Goal: Transaction & Acquisition: Purchase product/service

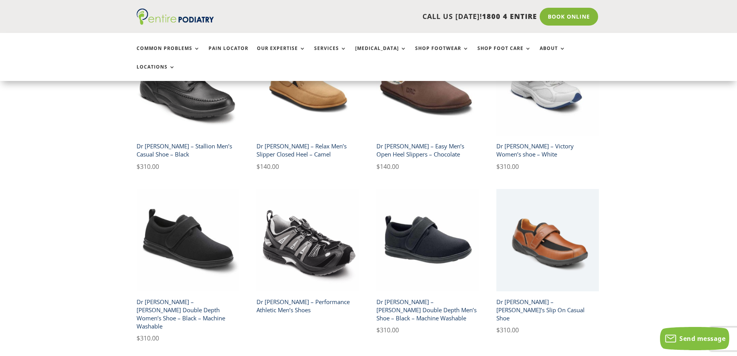
scroll to position [1269, 0]
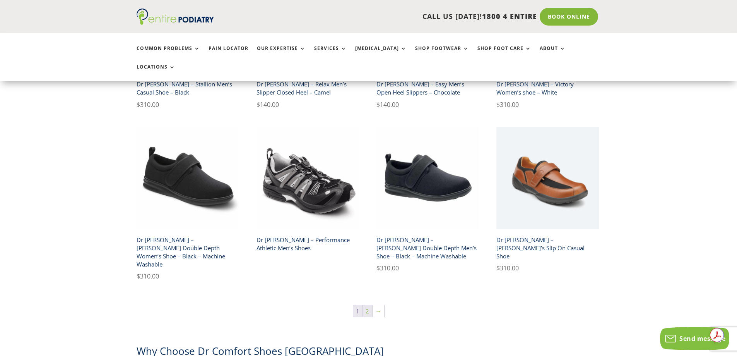
click at [368, 305] on link "2" at bounding box center [367, 311] width 9 height 12
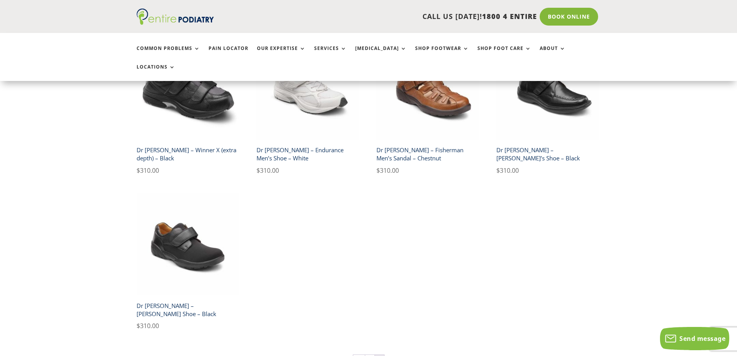
scroll to position [464, 0]
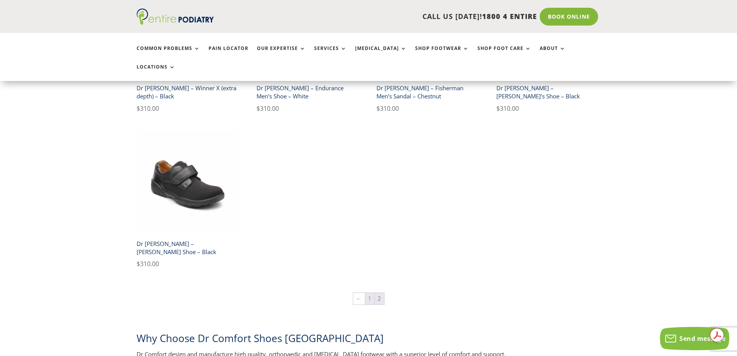
click at [371, 293] on link "1" at bounding box center [369, 299] width 9 height 12
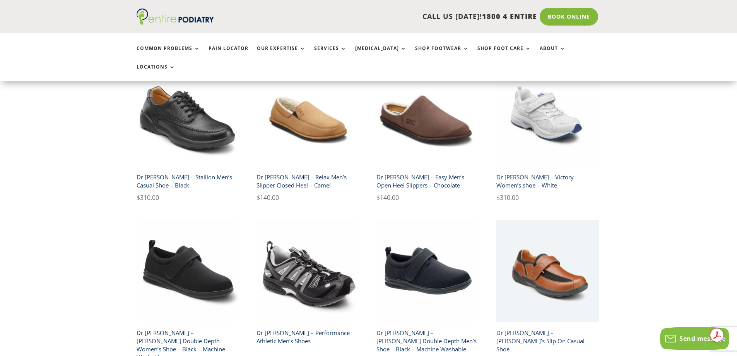
scroll to position [1269, 0]
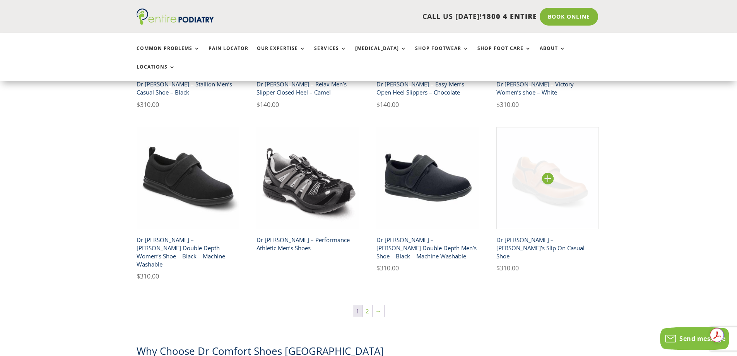
click at [545, 127] on img at bounding box center [548, 178] width 103 height 103
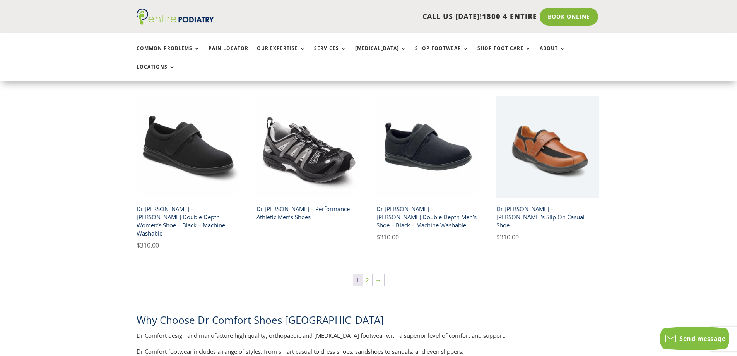
scroll to position [1393, 0]
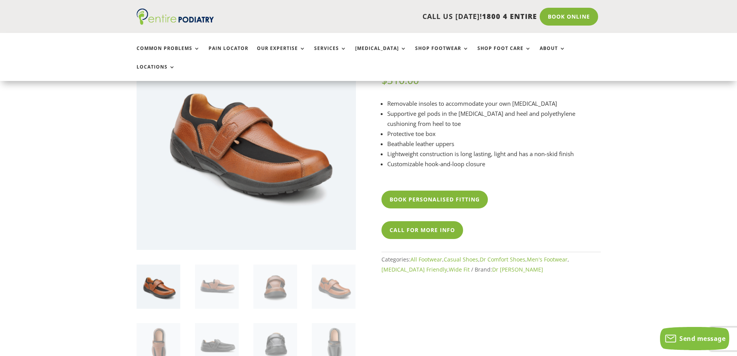
scroll to position [93, 0]
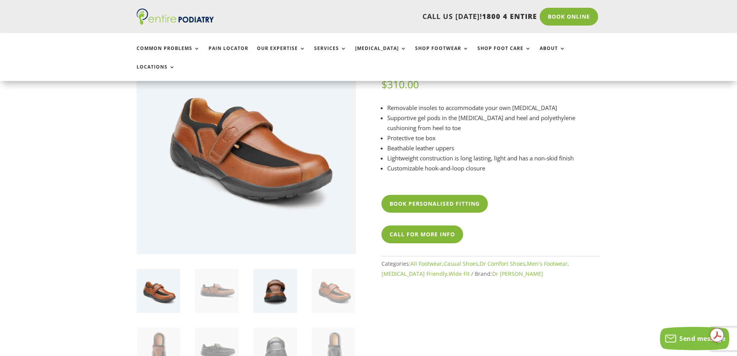
click at [272, 274] on img at bounding box center [275, 291] width 44 height 44
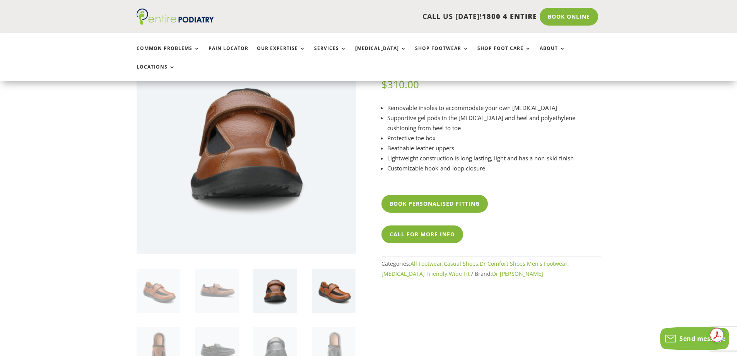
click at [344, 273] on img at bounding box center [334, 291] width 44 height 44
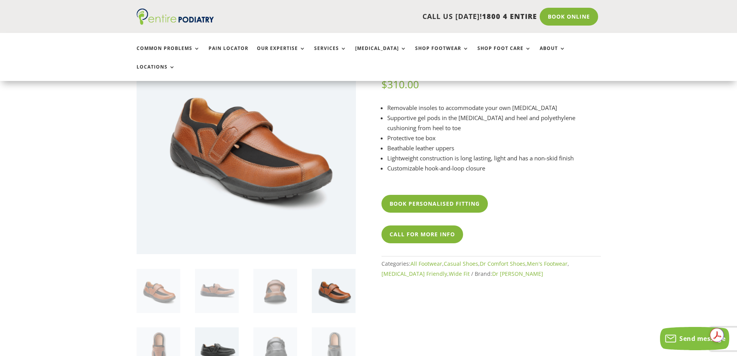
click at [216, 330] on img at bounding box center [217, 349] width 44 height 44
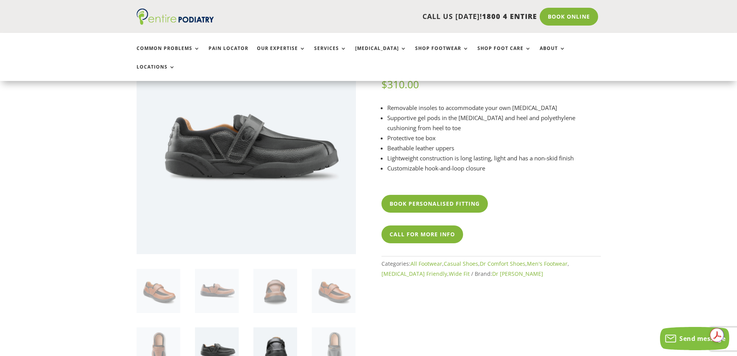
click at [284, 329] on img at bounding box center [275, 349] width 44 height 44
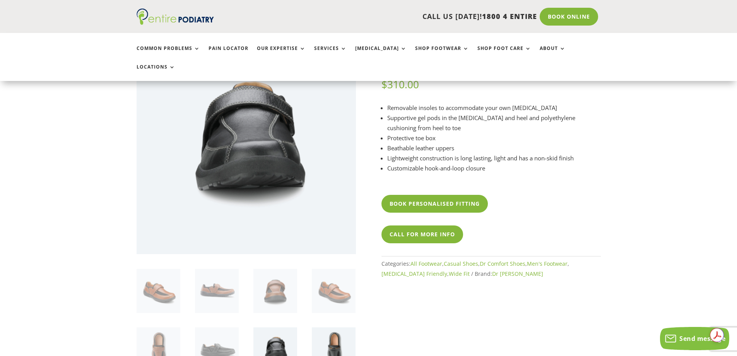
click at [346, 332] on img at bounding box center [334, 349] width 44 height 44
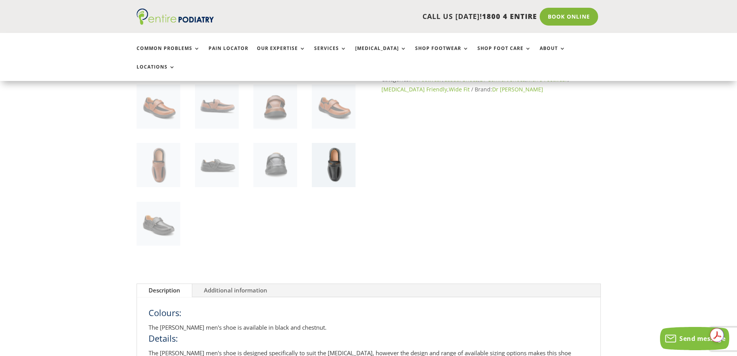
scroll to position [279, 0]
click at [159, 208] on img at bounding box center [159, 222] width 44 height 44
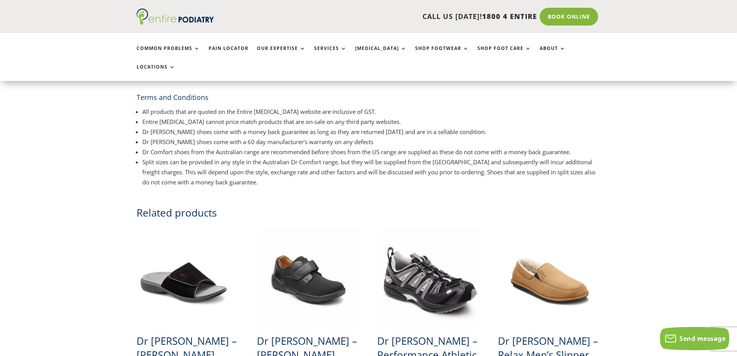
scroll to position [1115, 0]
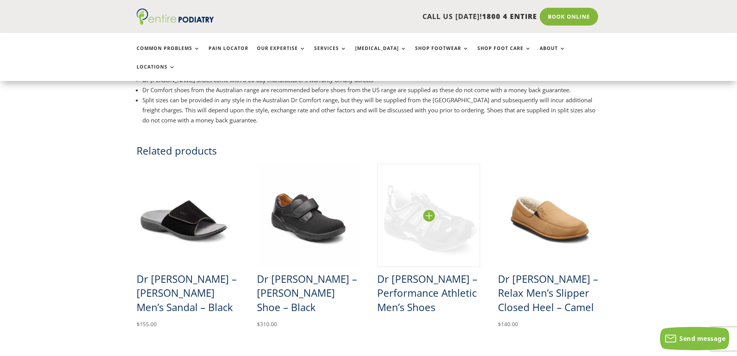
click at [390, 201] on img at bounding box center [428, 215] width 103 height 103
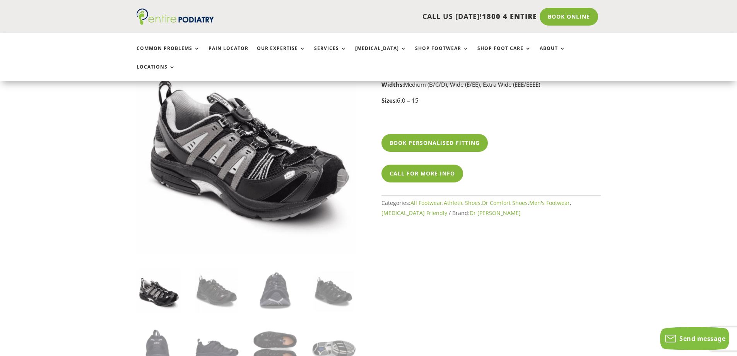
scroll to position [155, 0]
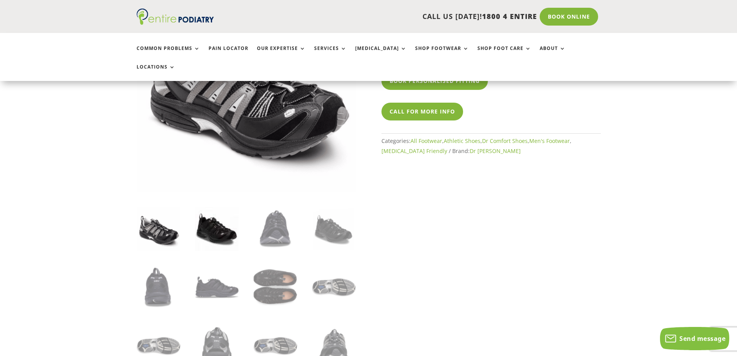
click at [207, 211] on img at bounding box center [217, 229] width 44 height 44
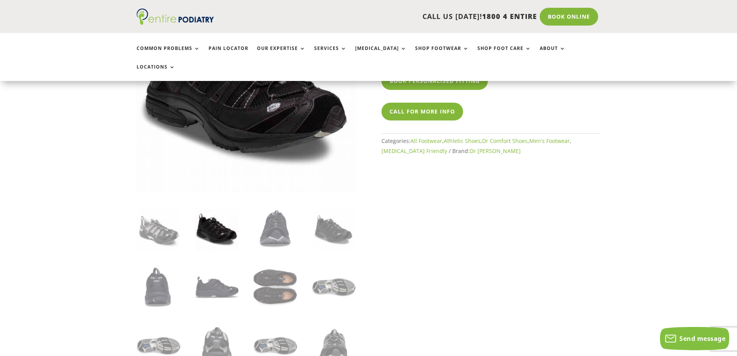
scroll to position [62, 0]
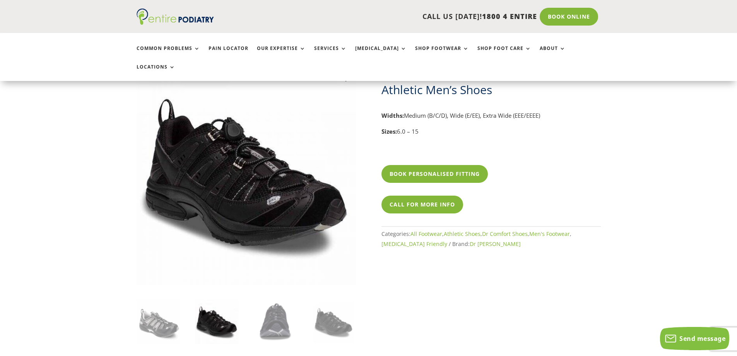
click at [294, 160] on img at bounding box center [246, 174] width 219 height 219
click at [279, 300] on img at bounding box center [275, 322] width 44 height 44
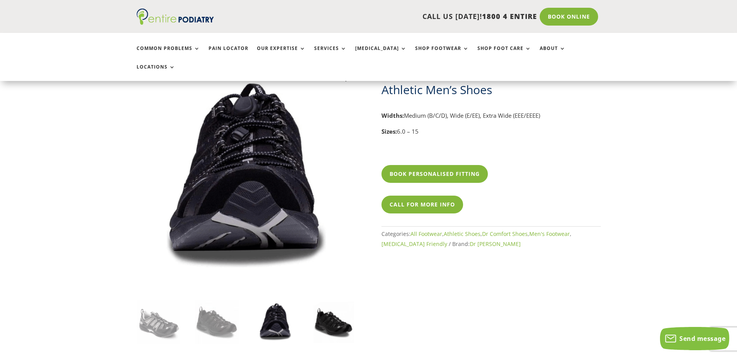
click at [324, 303] on img at bounding box center [334, 322] width 44 height 44
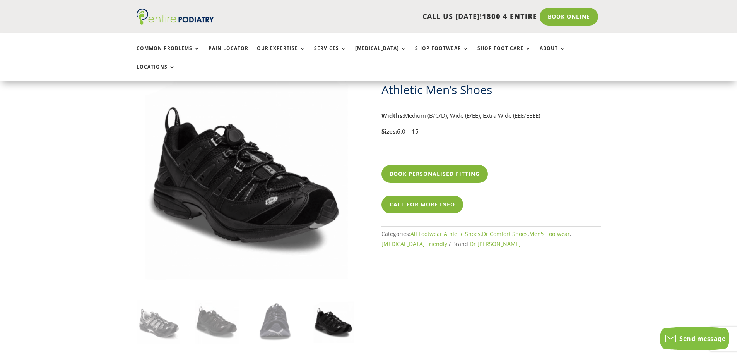
scroll to position [124, 0]
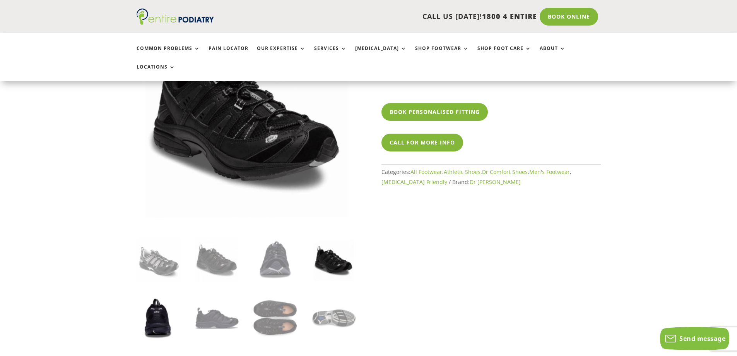
click at [155, 298] on img at bounding box center [159, 318] width 44 height 44
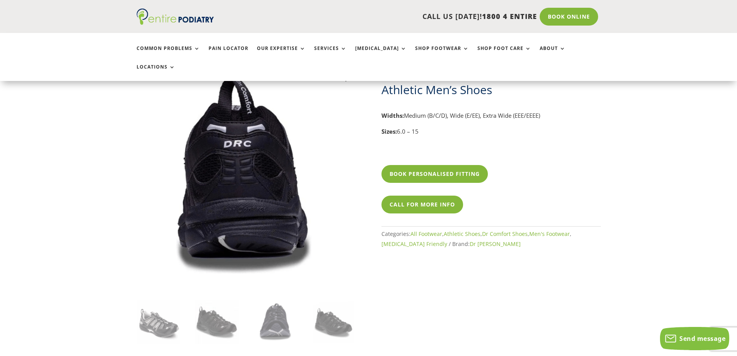
scroll to position [155, 0]
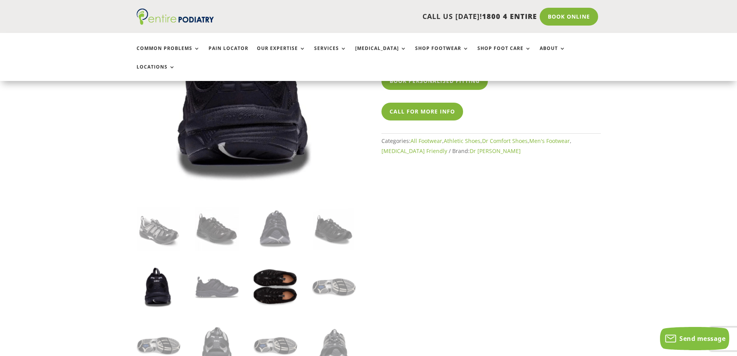
click at [267, 267] on img at bounding box center [275, 287] width 44 height 44
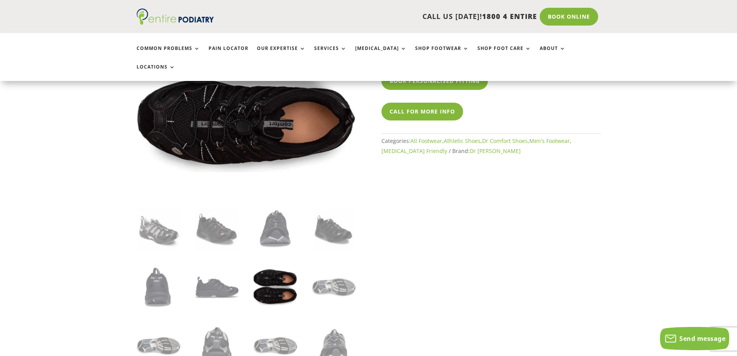
scroll to position [217, 0]
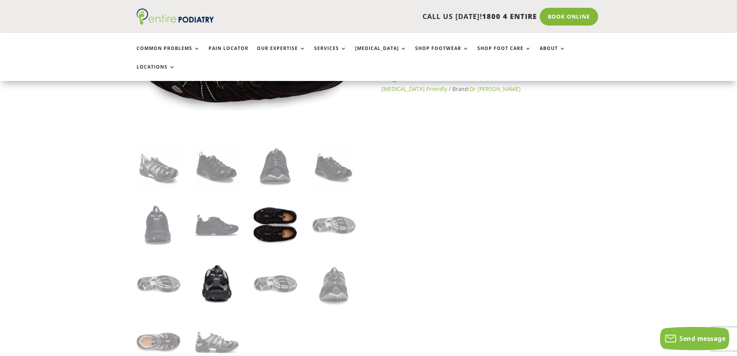
click at [216, 273] on img at bounding box center [217, 284] width 44 height 44
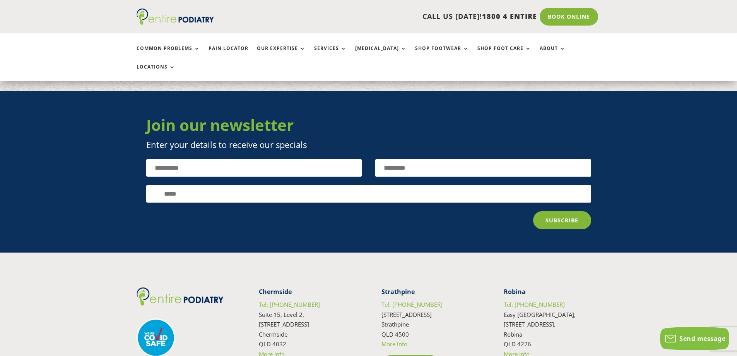
scroll to position [1589, 0]
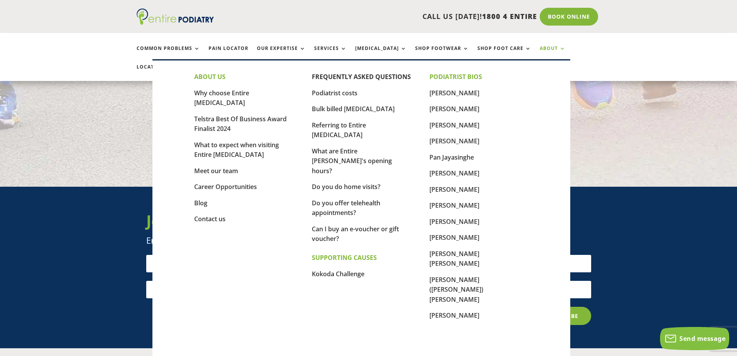
click at [540, 46] on link "About" at bounding box center [553, 54] width 26 height 17
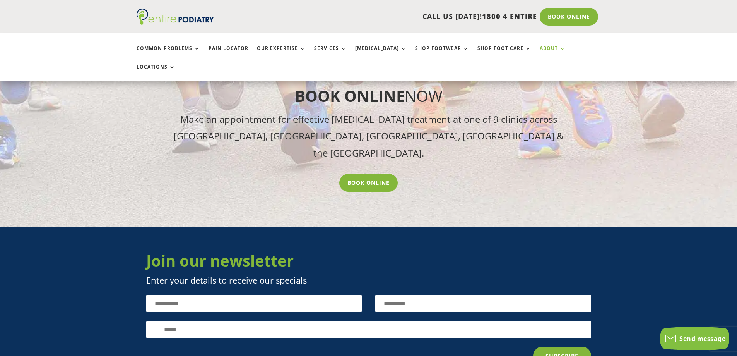
scroll to position [991, 0]
